Goal: Transaction & Acquisition: Purchase product/service

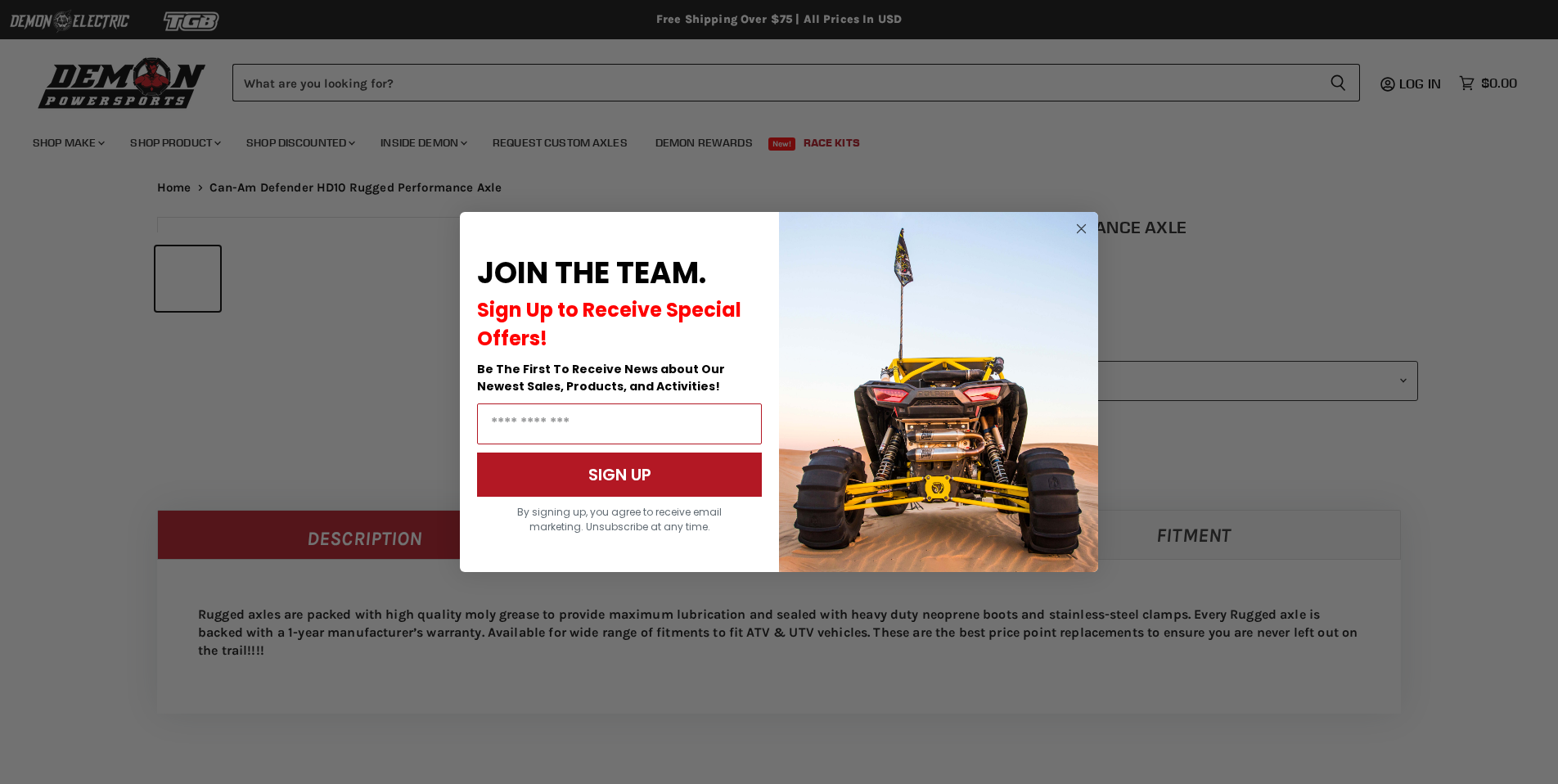
select select "******"
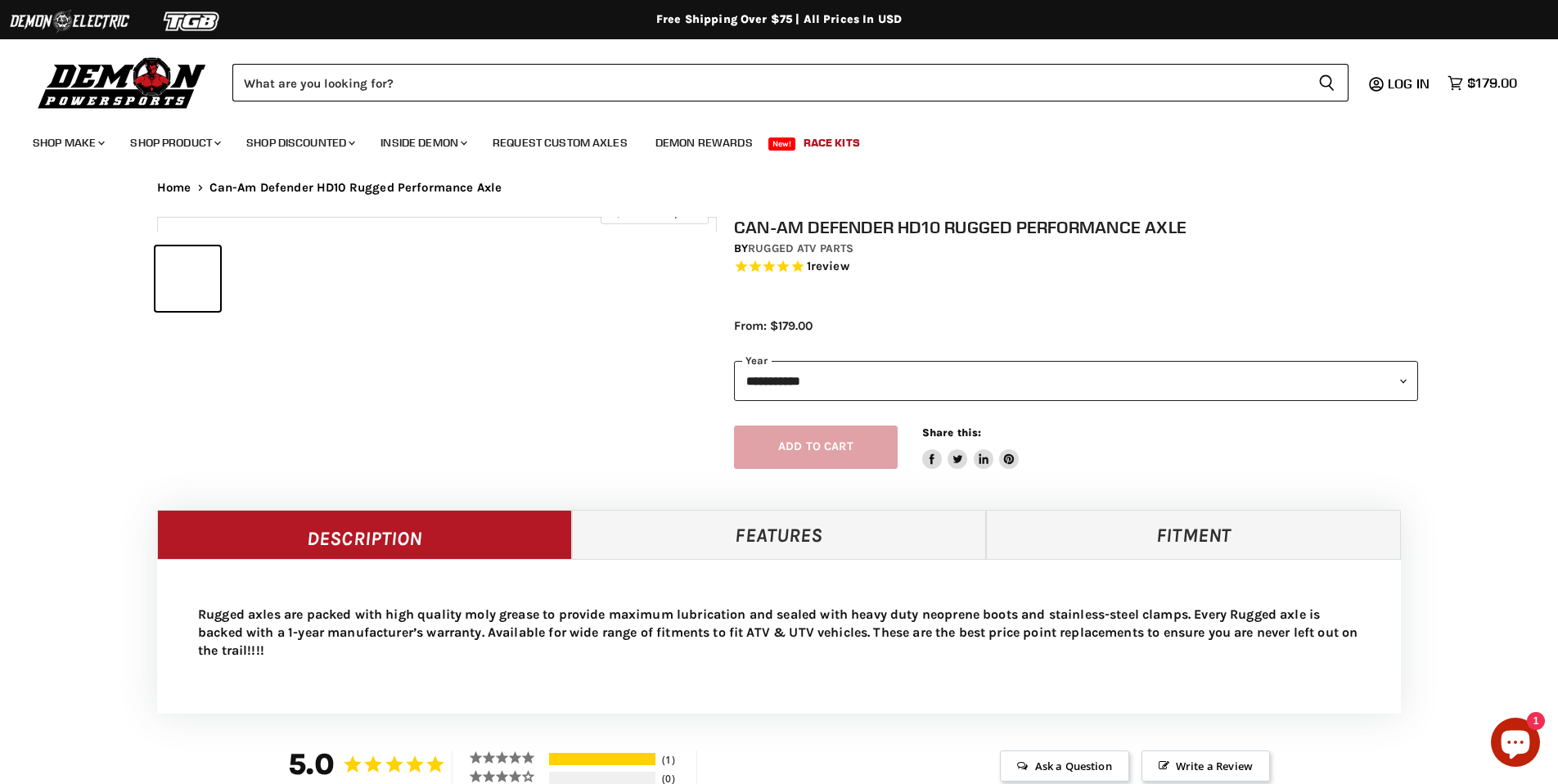
select select "******"
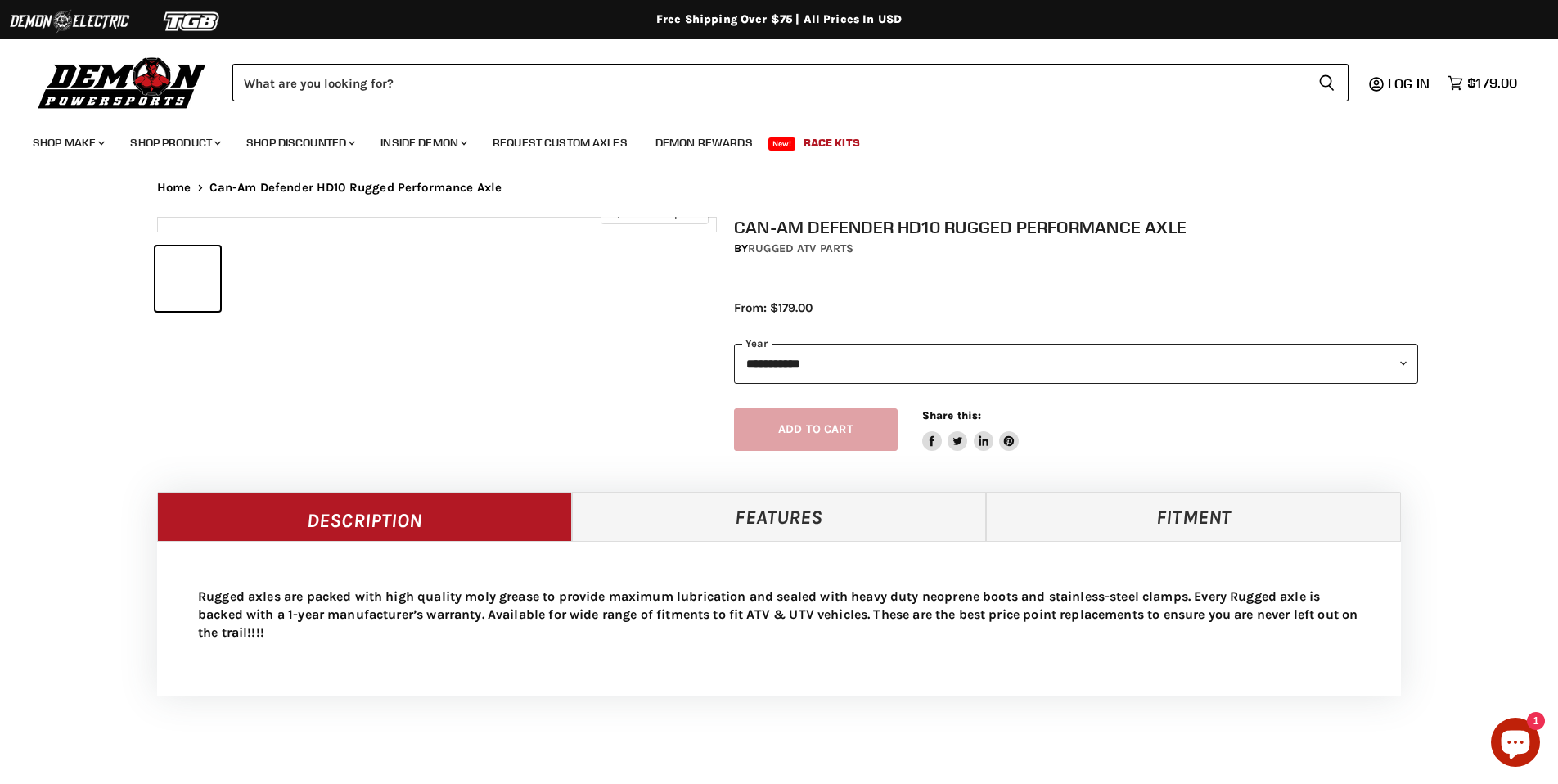
select select "******"
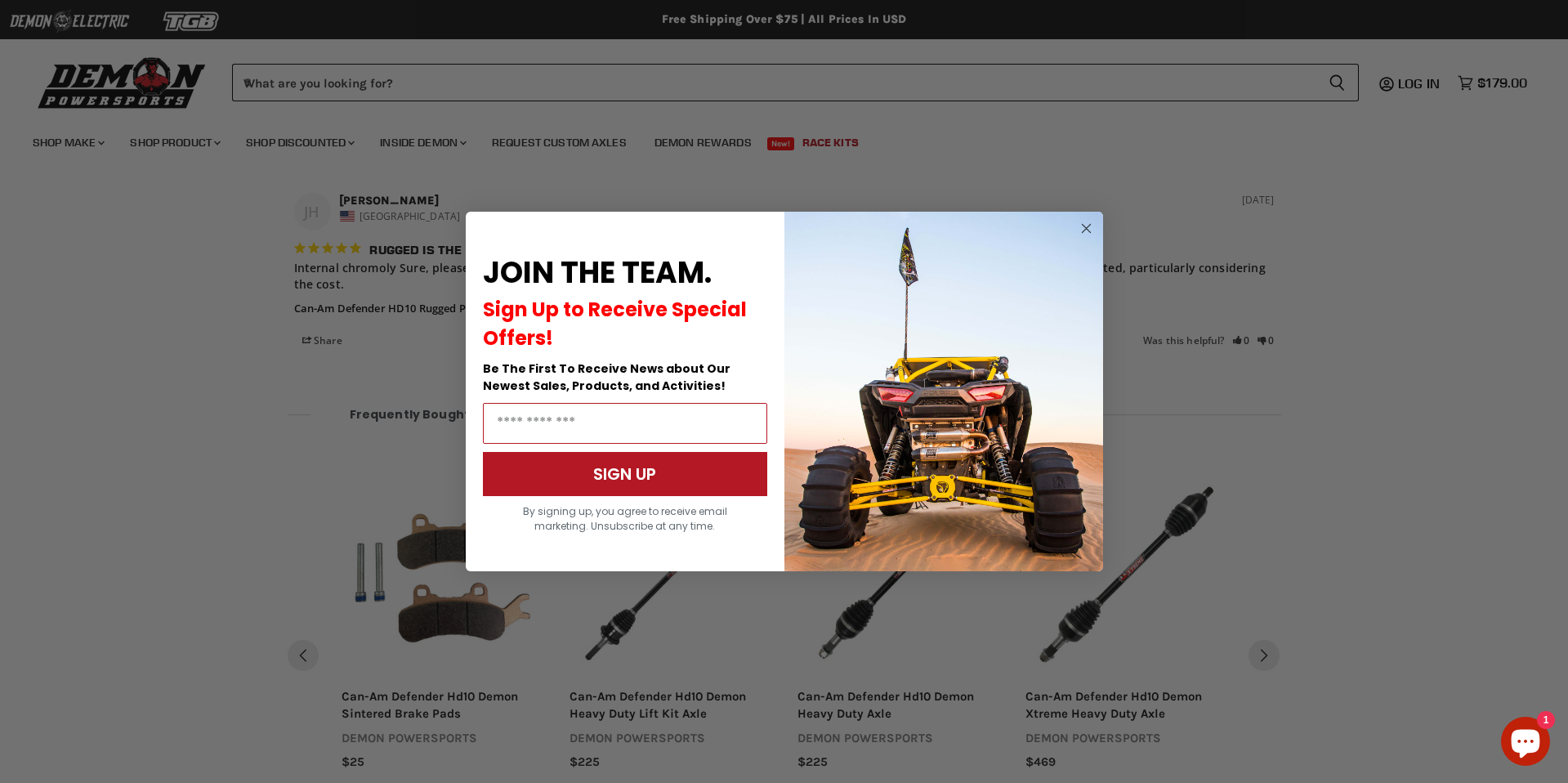
scroll to position [1266, 0]
